Goal: Navigation & Orientation: Find specific page/section

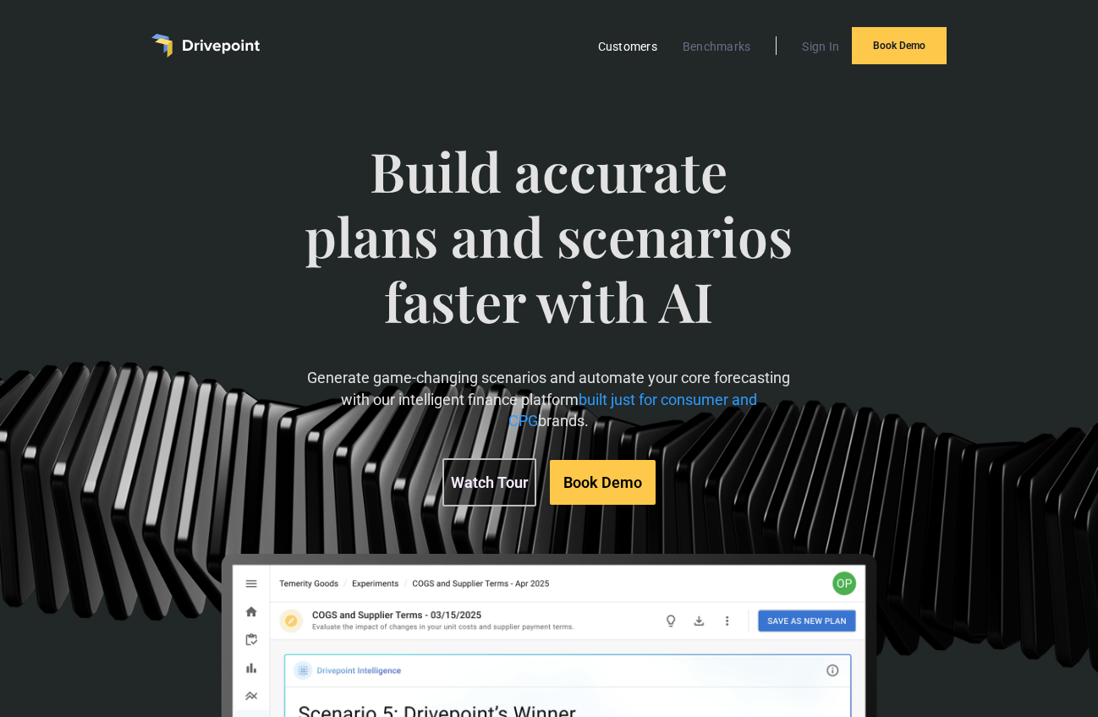
click at [626, 48] on link "Customers" at bounding box center [627, 47] width 76 height 22
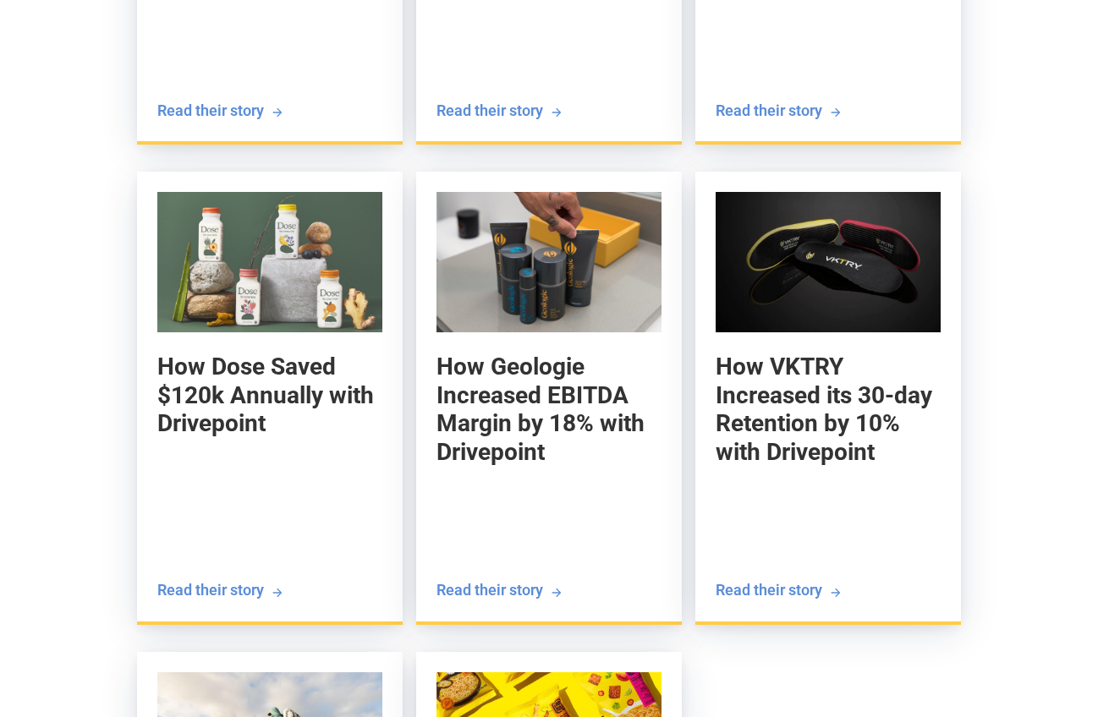
scroll to position [2220, 0]
